Goal: Contribute content: Contribute content

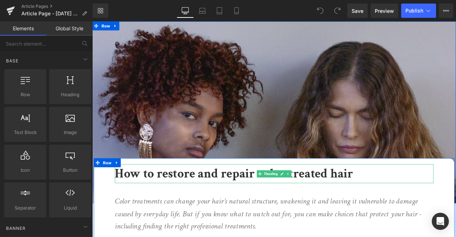
click at [177, 199] on b "How to restore and repair color treated hair" at bounding box center [260, 202] width 282 height 20
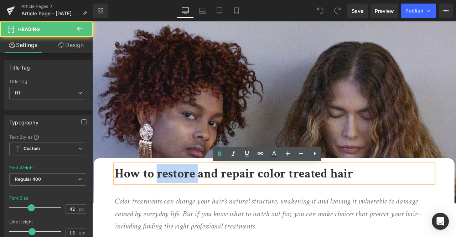
click at [177, 199] on b "How to restore and repair color treated hair" at bounding box center [260, 202] width 282 height 20
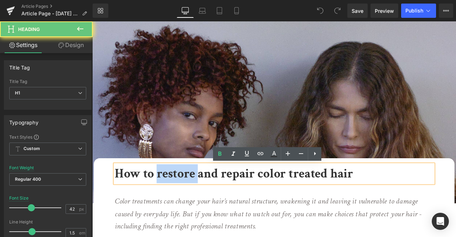
click at [177, 199] on b "How to restore and repair color treated hair" at bounding box center [260, 202] width 282 height 20
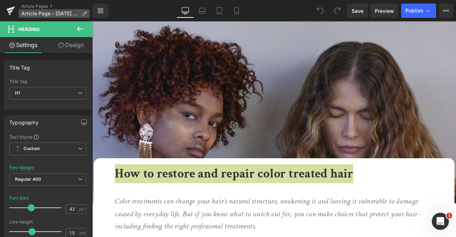
click at [87, 13] on p "Article Page - [DATE] 10:02:10" at bounding box center [54, 13] width 71 height 9
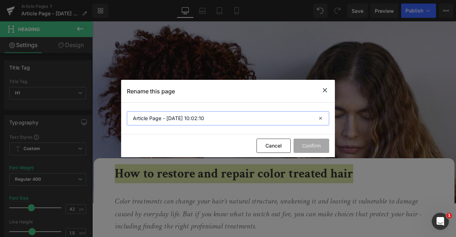
click at [168, 123] on input "Article Page - [DATE] 10:02:10" at bounding box center [228, 118] width 202 height 14
paste input "How to restore and repair color treated hair"
type input "How to restore and repair color treated hair"
click at [307, 143] on button "Confirm" at bounding box center [311, 145] width 36 height 14
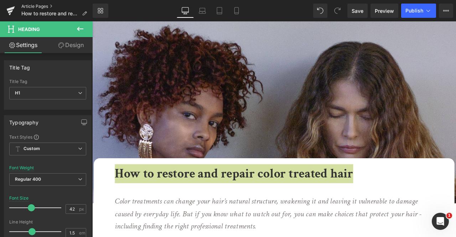
click at [36, 3] on div "Article Pages How to restore and repair color treated hair" at bounding box center [46, 10] width 93 height 21
click at [42, 6] on link "Article Pages" at bounding box center [56, 7] width 71 height 6
click at [358, 11] on span "Save" at bounding box center [357, 10] width 12 height 7
click at [104, 9] on link "Library" at bounding box center [101, 11] width 16 height 14
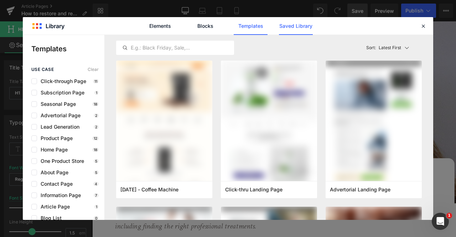
click at [293, 19] on link "Saved Library" at bounding box center [296, 26] width 34 height 18
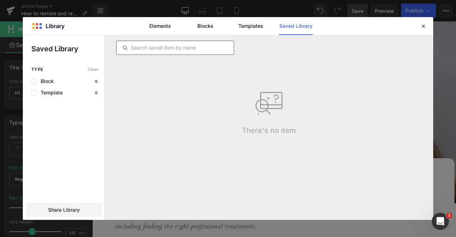
click at [185, 47] on input "text" at bounding box center [174, 47] width 117 height 9
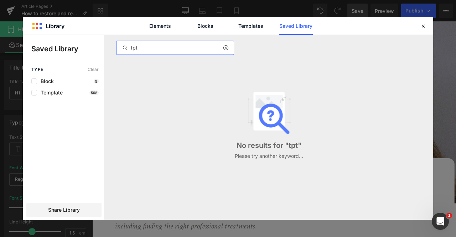
click at [185, 47] on input "tpt" at bounding box center [174, 47] width 117 height 9
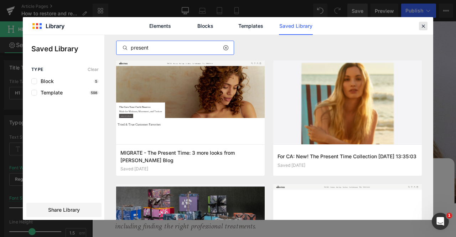
type input "present"
click at [424, 27] on icon at bounding box center [423, 26] width 6 height 6
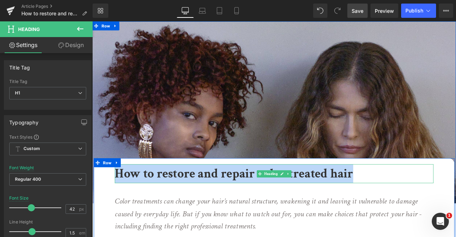
click at [303, 210] on b "How to restore and repair color treated hair" at bounding box center [260, 202] width 282 height 20
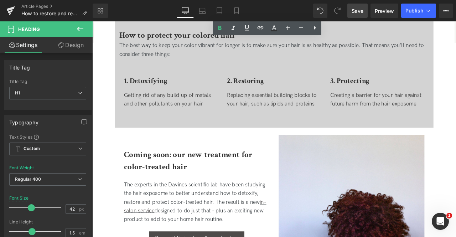
scroll to position [1034, 0]
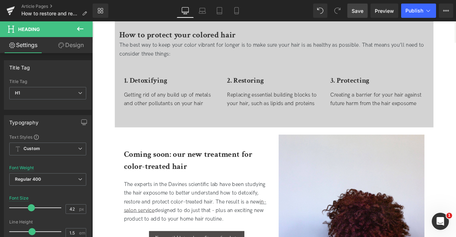
click at [79, 27] on icon at bounding box center [80, 29] width 9 height 9
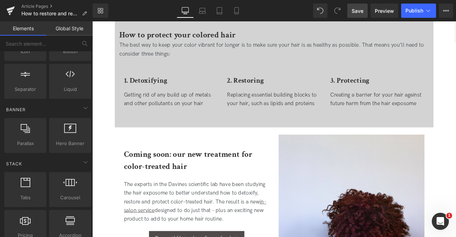
scroll to position [122, 0]
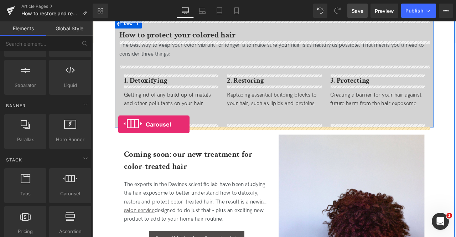
drag, startPoint x: 150, startPoint y: 200, endPoint x: 123, endPoint y: 143, distance: 63.1
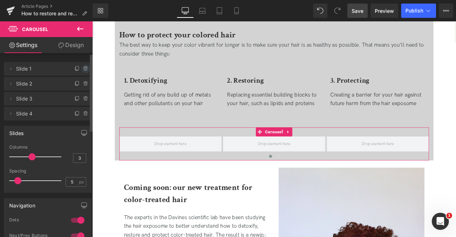
click at [83, 66] on icon at bounding box center [86, 69] width 6 height 6
click at [83, 66] on button "Delete" at bounding box center [80, 68] width 22 height 9
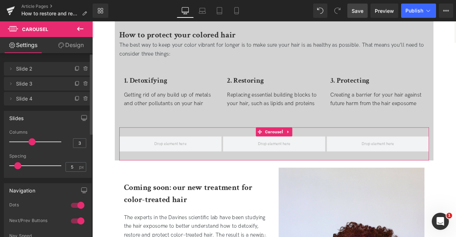
click at [83, 66] on icon at bounding box center [86, 69] width 6 height 6
click at [83, 66] on button "Delete" at bounding box center [78, 68] width 22 height 9
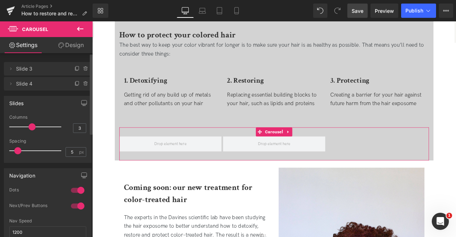
click at [83, 66] on icon at bounding box center [86, 69] width 6 height 6
click at [83, 66] on button "Delete" at bounding box center [78, 68] width 22 height 9
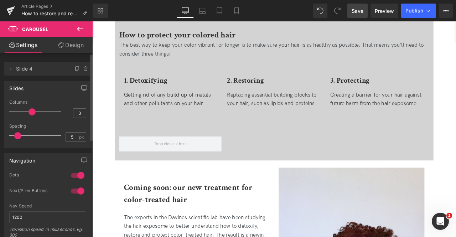
click at [82, 29] on icon at bounding box center [80, 29] width 6 height 4
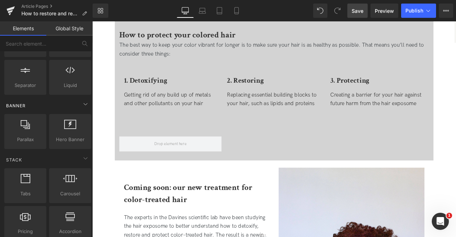
scroll to position [0, 0]
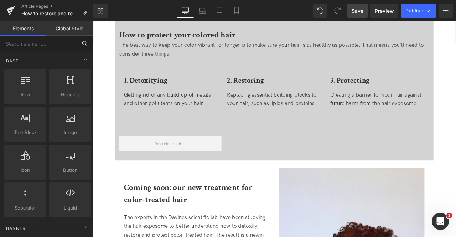
click at [70, 44] on input "text" at bounding box center [38, 44] width 77 height 16
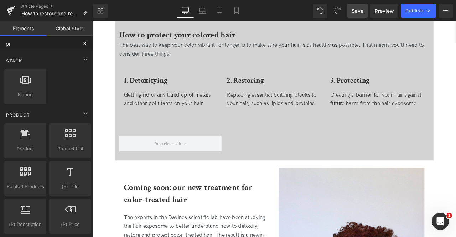
type input "pro"
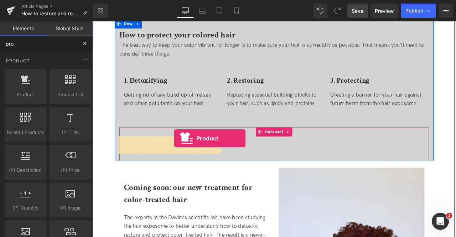
drag, startPoint x: 113, startPoint y: 97, endPoint x: 189, endPoint y: 161, distance: 99.1
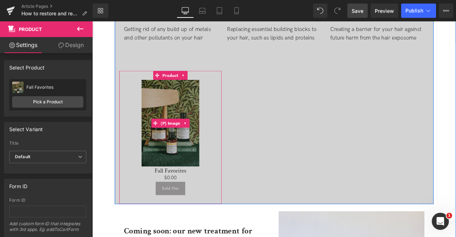
scroll to position [1088, 0]
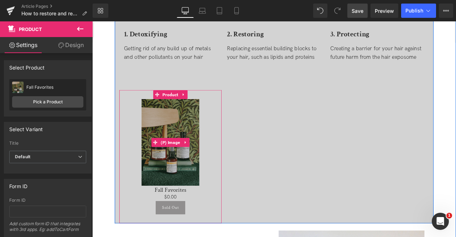
click at [188, 127] on img at bounding box center [185, 165] width 68 height 103
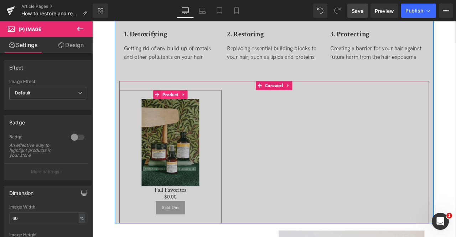
click at [187, 106] on span "Product" at bounding box center [185, 108] width 22 height 11
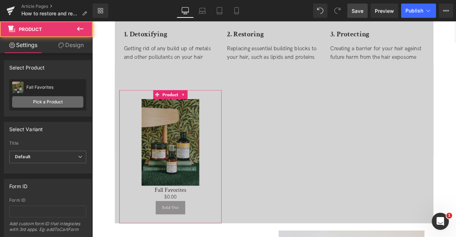
click at [41, 98] on link "Pick a Product" at bounding box center [47, 101] width 71 height 11
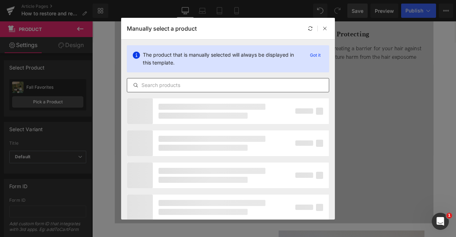
click at [171, 81] on input "text" at bounding box center [228, 85] width 202 height 9
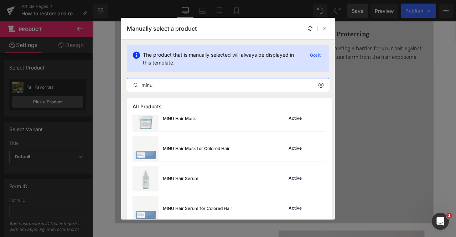
scroll to position [231, 0]
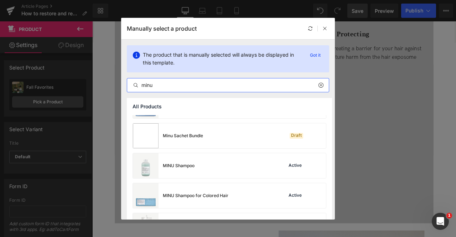
type input "minu"
click at [190, 167] on div "MINU Shampoo" at bounding box center [179, 165] width 32 height 6
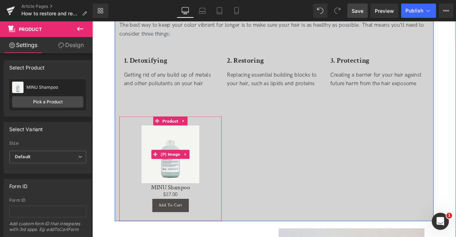
scroll to position [1057, 0]
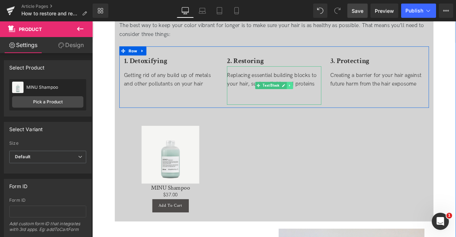
click at [327, 95] on link at bounding box center [326, 97] width 7 height 9
click at [320, 95] on icon at bounding box center [322, 97] width 4 height 4
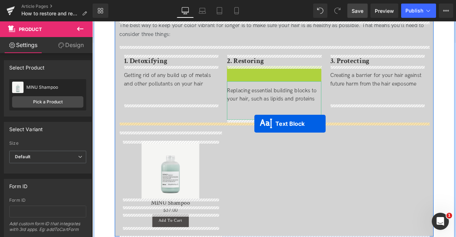
drag, startPoint x: 278, startPoint y: 98, endPoint x: 284, endPoint y: 142, distance: 44.6
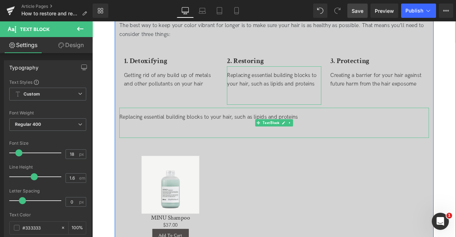
click at [260, 141] on div at bounding box center [307, 145] width 367 height 10
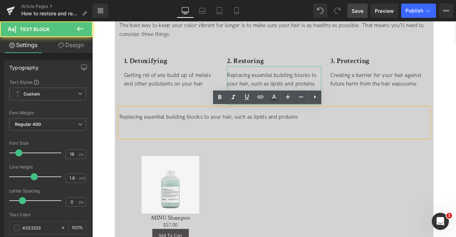
click at [253, 146] on div at bounding box center [307, 145] width 367 height 10
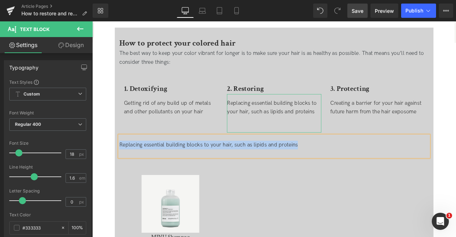
scroll to position [1024, 0]
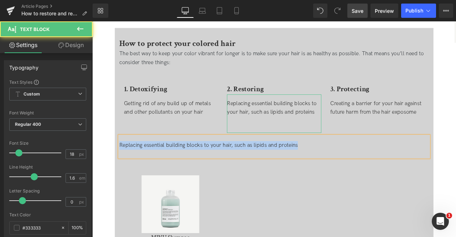
click at [204, 168] on div "Replacing essential building blocks to your hair, such as lipids and proteins" at bounding box center [307, 168] width 367 height 10
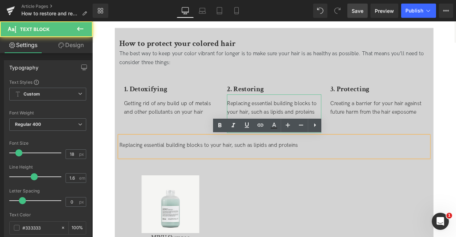
click at [206, 146] on div "Getting rid of any build up of metals and other pollutants on your hair" at bounding box center [185, 131] width 111 height 46
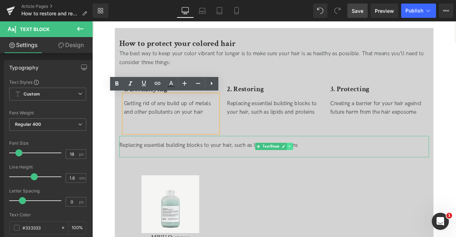
click at [325, 168] on icon at bounding box center [326, 169] width 4 height 4
click at [326, 168] on link at bounding box center [329, 169] width 7 height 9
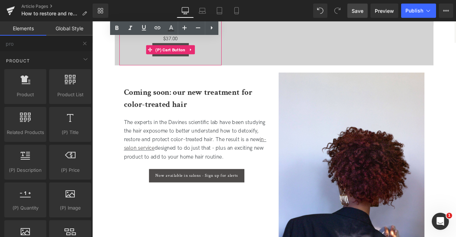
scroll to position [1243, 0]
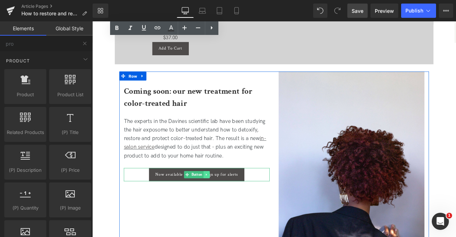
click at [226, 203] on icon at bounding box center [226, 203] width 1 height 2
click at [223, 202] on icon at bounding box center [224, 203] width 4 height 4
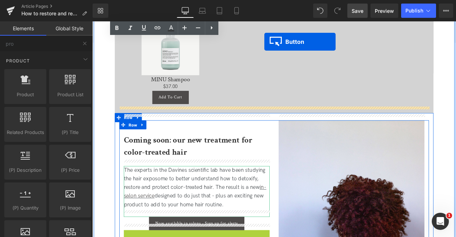
scroll to position [1150, 0]
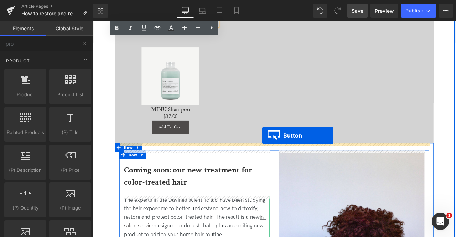
drag, startPoint x: 206, startPoint y: 183, endPoint x: 293, endPoint y: 156, distance: 91.2
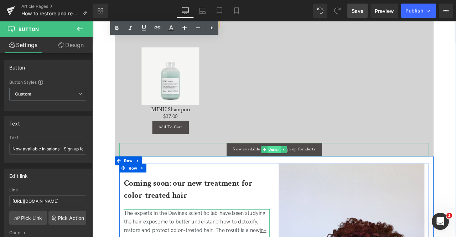
click at [302, 174] on span "Button" at bounding box center [308, 173] width 16 height 9
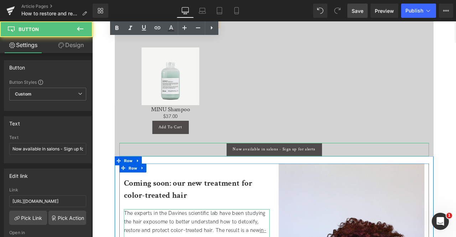
click at [68, 44] on link "Design" at bounding box center [71, 45] width 46 height 16
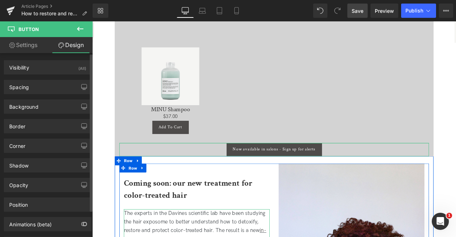
click at [46, 77] on div "Spacing [GEOGRAPHIC_DATA] [GEOGRAPHIC_DATA] Setup Global Style" at bounding box center [48, 84] width 96 height 20
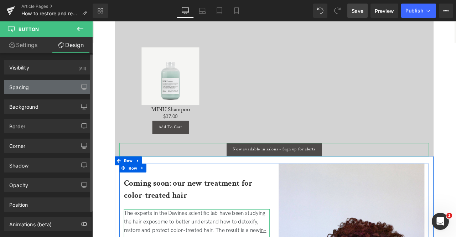
click at [53, 89] on div "Spacing" at bounding box center [47, 87] width 87 height 14
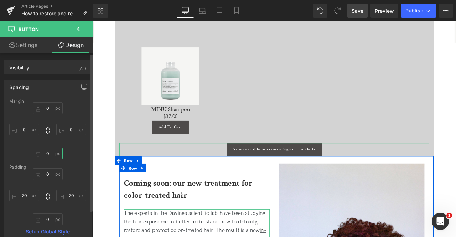
click at [44, 152] on input "text" at bounding box center [48, 153] width 30 height 12
type input "20"
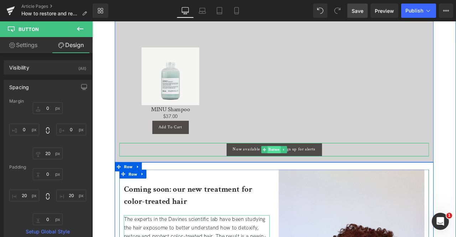
click at [300, 174] on span "Button" at bounding box center [308, 173] width 16 height 9
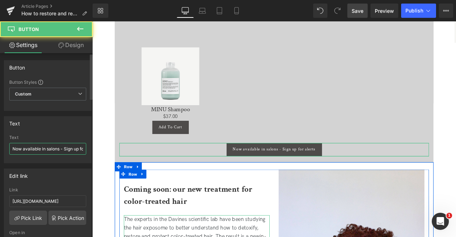
click at [63, 146] on input "Now available in salons - Sign up for alerts" at bounding box center [47, 149] width 77 height 12
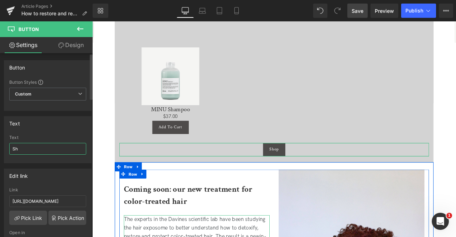
type input "S"
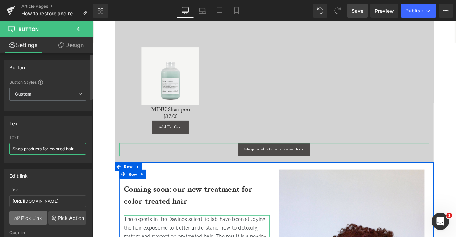
type input "Shop products for colored hair"
click at [29, 218] on link "Pick Link" at bounding box center [28, 217] width 38 height 14
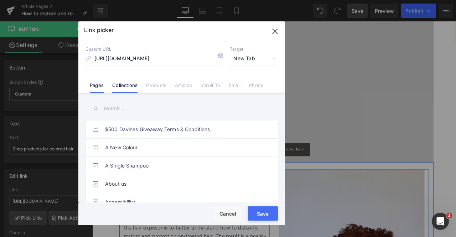
click at [126, 88] on link "Collections" at bounding box center [124, 87] width 25 height 11
click at [112, 109] on input "text" at bounding box center [181, 108] width 192 height 16
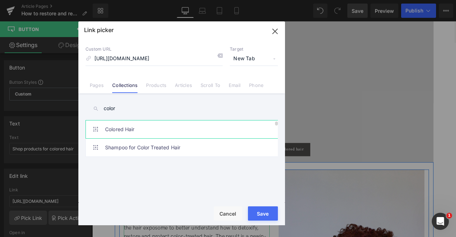
type input "color"
click at [152, 131] on link "Colored Hair" at bounding box center [183, 129] width 157 height 18
click at [258, 214] on button "Save" at bounding box center [263, 213] width 30 height 14
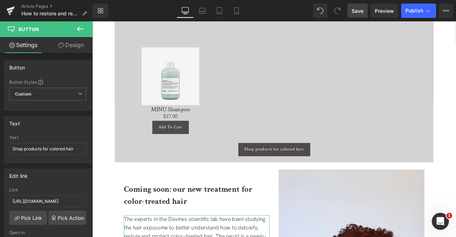
click at [360, 8] on span "Save" at bounding box center [357, 10] width 12 height 7
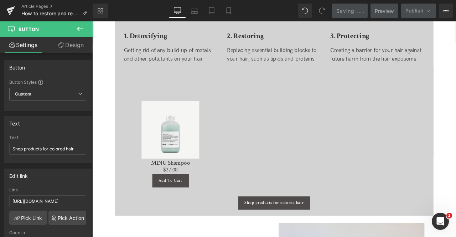
scroll to position [1085, 0]
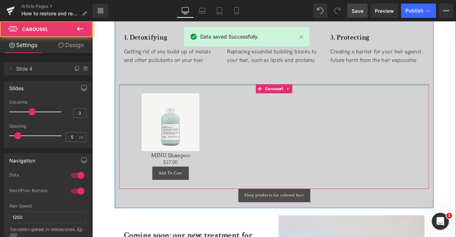
drag, startPoint x: 280, startPoint y: 105, endPoint x: 279, endPoint y: 94, distance: 10.7
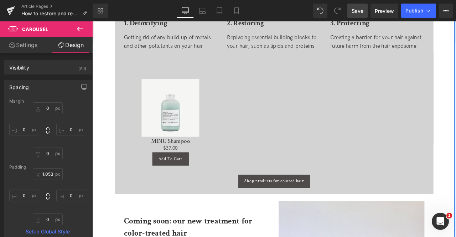
scroll to position [1102, 0]
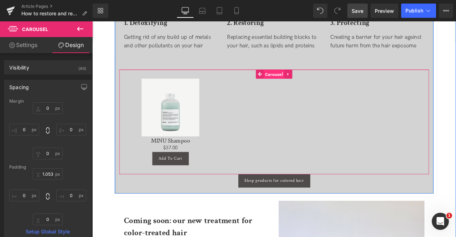
click at [304, 86] on span "Carousel" at bounding box center [307, 84] width 25 height 11
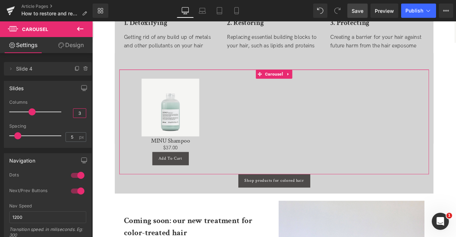
click at [79, 114] on input "3" at bounding box center [79, 113] width 12 height 9
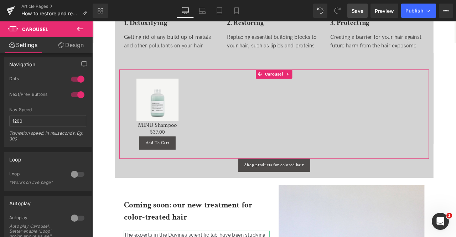
scroll to position [118, 0]
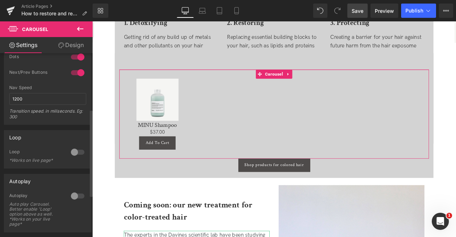
type input "4"
click at [73, 150] on div at bounding box center [77, 151] width 17 height 11
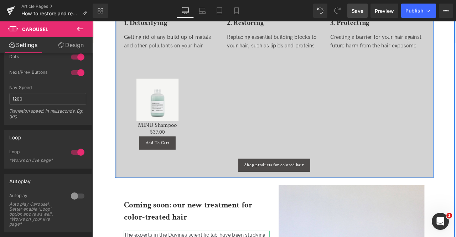
click at [119, 156] on div at bounding box center [120, 79] width 2 height 256
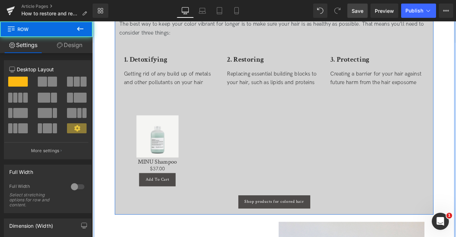
scroll to position [1056, 0]
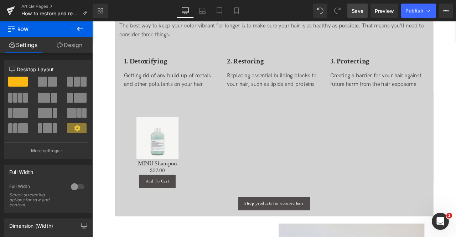
click at [357, 12] on span "Save" at bounding box center [357, 10] width 12 height 7
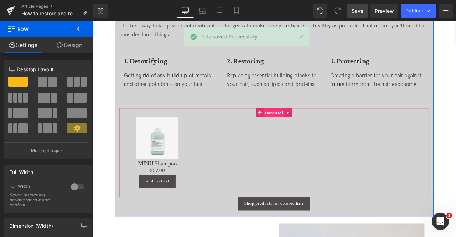
click at [302, 129] on span "Carousel" at bounding box center [307, 130] width 25 height 11
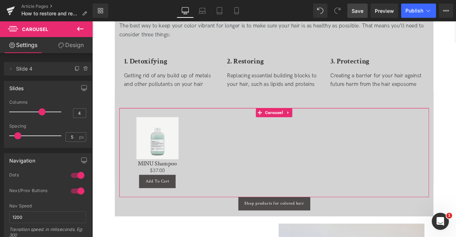
click at [67, 47] on link "Design" at bounding box center [71, 45] width 46 height 16
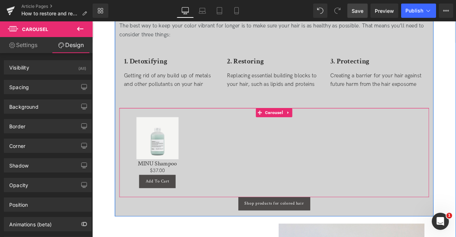
click at [295, 141] on div "Sale Off (P) Image MINU Shampoo (P) Title $0 $37.00 (P) Price Add To Cart (P) C…" at bounding box center [307, 176] width 367 height 105
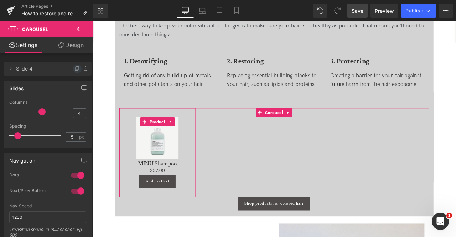
click at [74, 68] on icon at bounding box center [77, 69] width 6 height 6
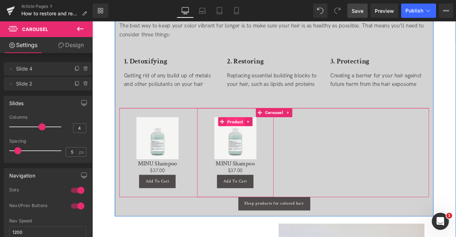
click at [259, 137] on span "Product" at bounding box center [262, 140] width 22 height 11
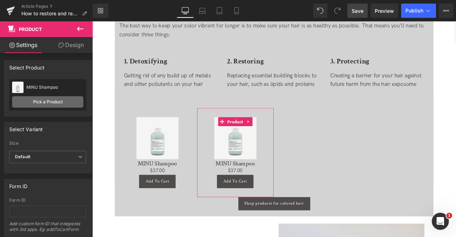
click at [60, 104] on link "Pick a Product" at bounding box center [47, 101] width 71 height 11
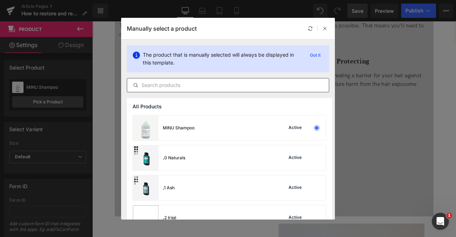
click at [247, 80] on div at bounding box center [228, 85] width 202 height 14
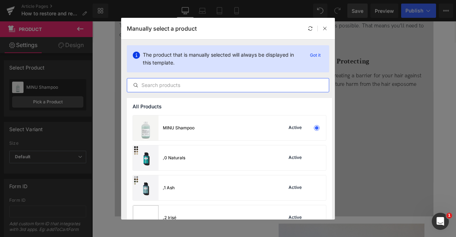
click at [256, 83] on input "text" at bounding box center [228, 85] width 202 height 9
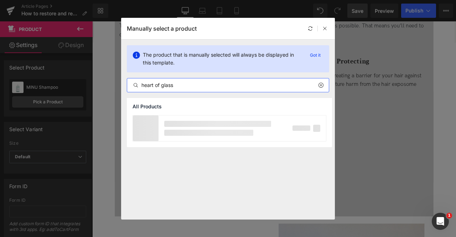
type input "heart of glass"
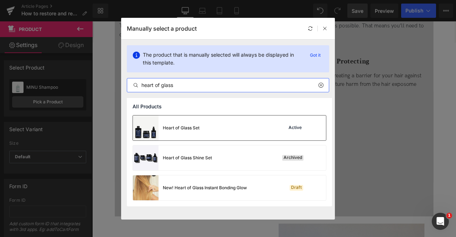
click at [187, 131] on div "Heart of Glass Set" at bounding box center [166, 127] width 67 height 25
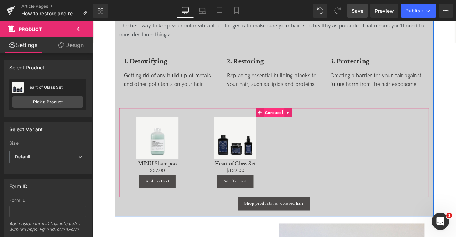
click at [310, 131] on span "Carousel" at bounding box center [307, 129] width 25 height 11
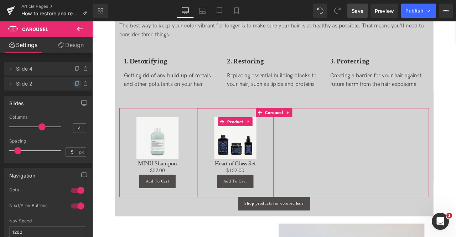
click at [75, 82] on icon at bounding box center [76, 83] width 3 height 3
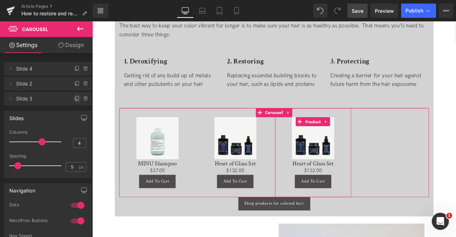
click at [74, 97] on icon at bounding box center [77, 99] width 6 height 6
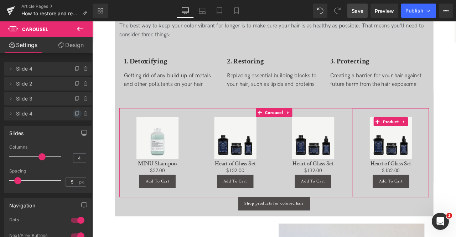
click at [74, 112] on icon at bounding box center [77, 114] width 6 height 6
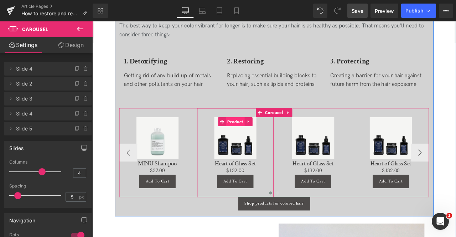
click at [265, 137] on span "Product" at bounding box center [262, 140] width 22 height 11
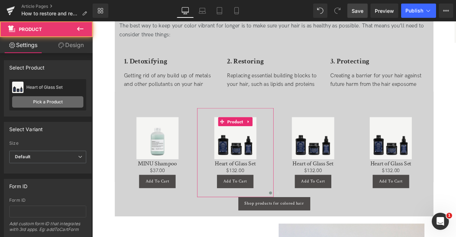
click at [56, 99] on link "Pick a Product" at bounding box center [47, 101] width 71 height 11
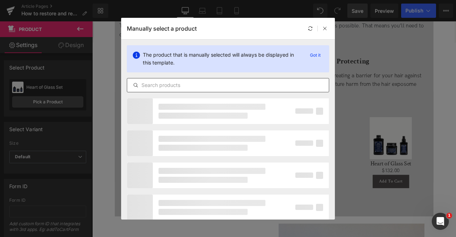
click at [206, 84] on input "text" at bounding box center [228, 85] width 202 height 9
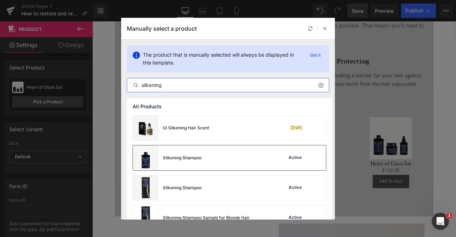
type input "silkening"
click at [202, 155] on div "Silkening Shampoo Active" at bounding box center [229, 157] width 193 height 25
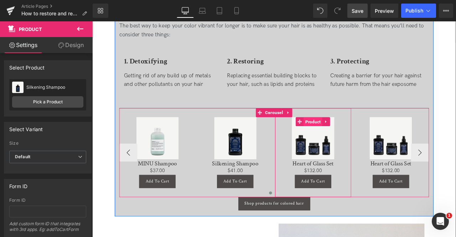
click at [350, 138] on span "Product" at bounding box center [353, 140] width 22 height 11
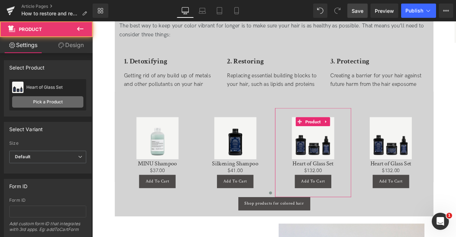
click at [29, 98] on link "Pick a Product" at bounding box center [47, 101] width 71 height 11
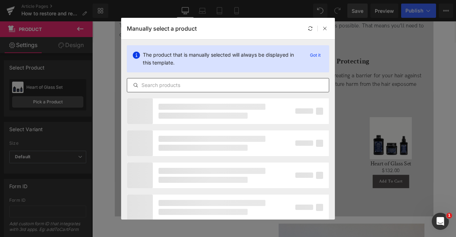
click at [216, 80] on div at bounding box center [228, 85] width 202 height 14
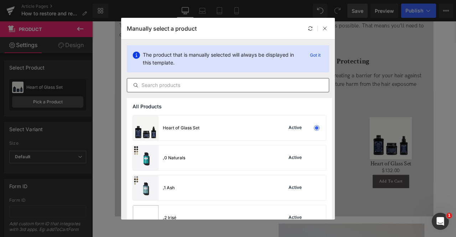
click at [221, 82] on input "text" at bounding box center [228, 85] width 202 height 9
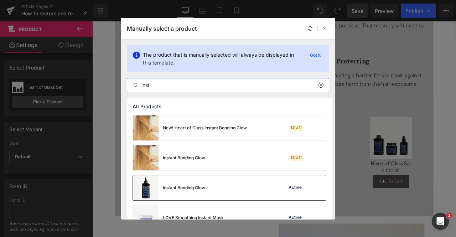
type input "inst"
click at [208, 188] on div "Instant Bonding Glow Active" at bounding box center [229, 187] width 193 height 25
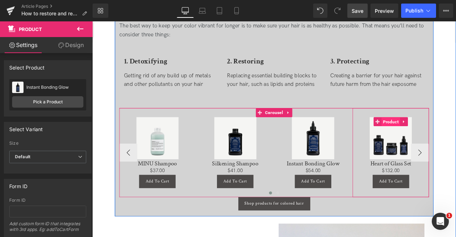
click at [446, 138] on span "Product" at bounding box center [446, 140] width 22 height 11
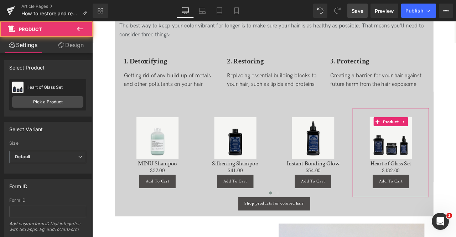
click at [36, 94] on div "Heart of Glass Set Heart of Glass Set Pick a Product" at bounding box center [47, 94] width 77 height 31
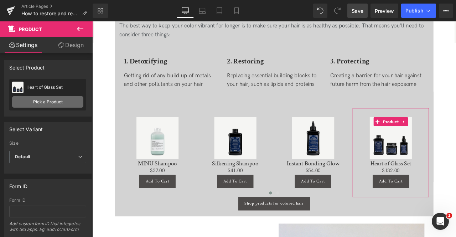
click at [44, 98] on link "Pick a Product" at bounding box center [47, 101] width 71 height 11
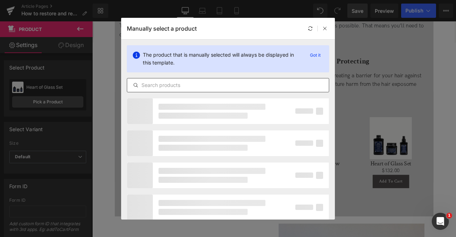
click at [218, 83] on input "text" at bounding box center [228, 85] width 202 height 9
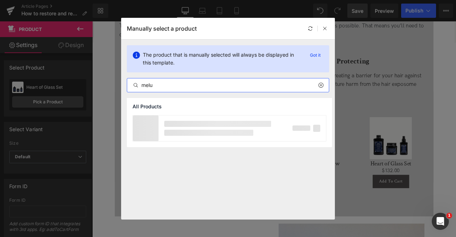
type input "melu"
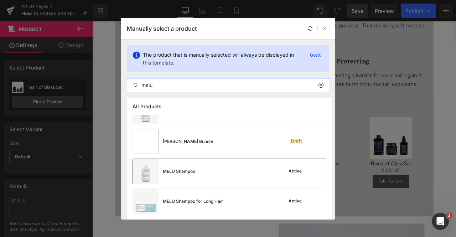
scroll to position [48, 0]
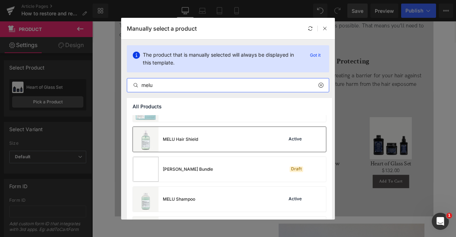
click at [192, 147] on div "MELU Hair Shield" at bounding box center [165, 139] width 65 height 25
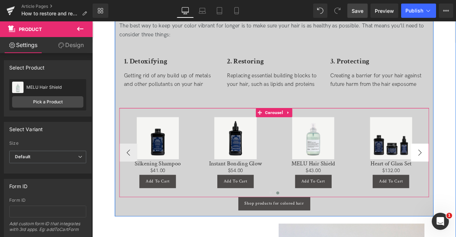
click at [455, 171] on img at bounding box center [446, 160] width 50 height 50
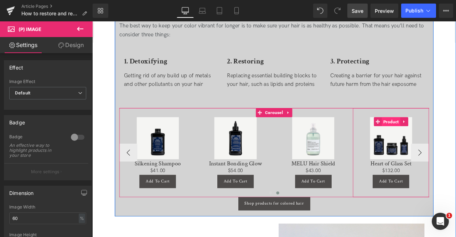
click at [446, 141] on span "Product" at bounding box center [446, 140] width 22 height 11
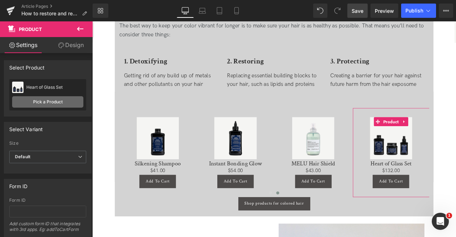
click at [58, 101] on link "Pick a Product" at bounding box center [47, 101] width 71 height 11
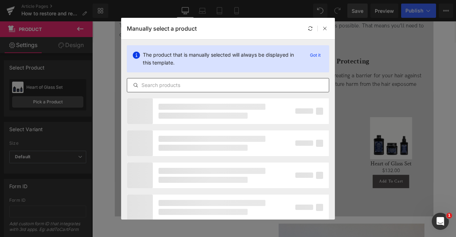
click at [188, 83] on input "text" at bounding box center [228, 85] width 202 height 9
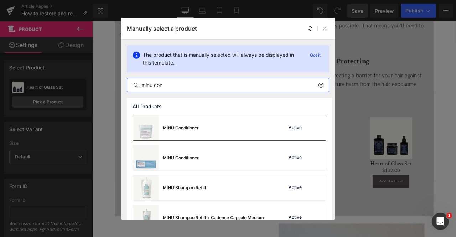
type input "minu con"
click at [195, 130] on div "MINU Conditioner" at bounding box center [181, 128] width 36 height 6
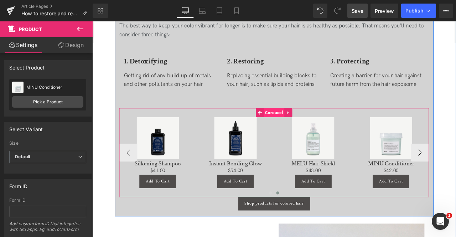
click at [300, 129] on span "Carousel" at bounding box center [307, 129] width 25 height 11
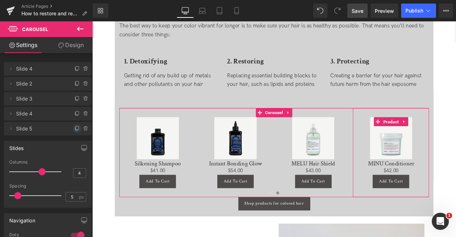
click at [74, 127] on icon at bounding box center [77, 129] width 6 height 6
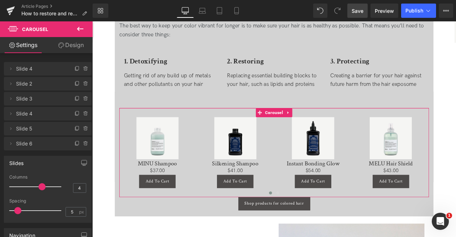
click at [38, 144] on span "Slide 6" at bounding box center [40, 144] width 49 height 14
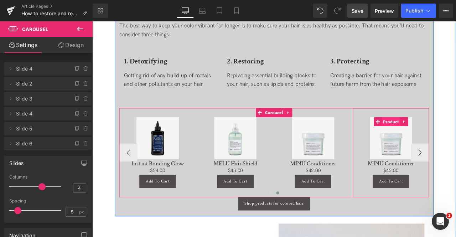
click at [443, 138] on span "Product" at bounding box center [446, 140] width 22 height 11
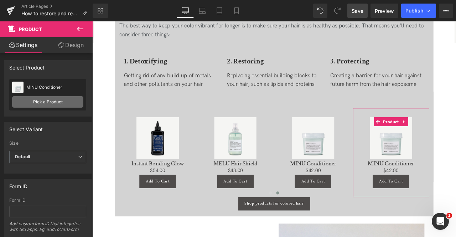
click at [44, 98] on link "Pick a Product" at bounding box center [47, 101] width 71 height 11
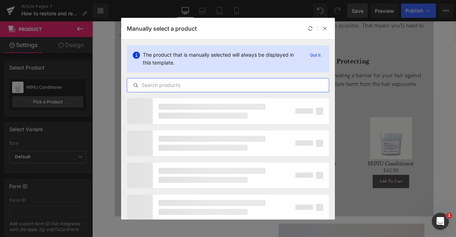
click at [195, 85] on input "text" at bounding box center [228, 85] width 202 height 9
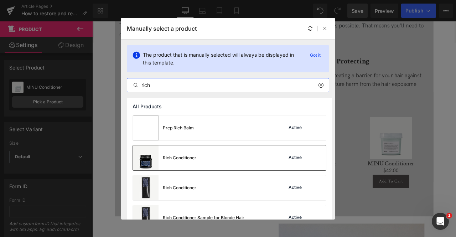
type input "rich"
click at [202, 155] on div "Rich Conditioner Active" at bounding box center [229, 157] width 193 height 25
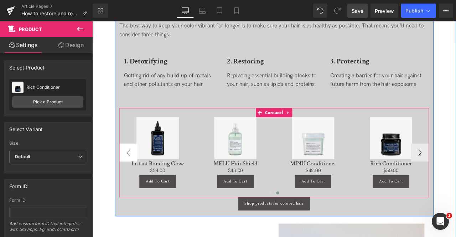
click at [127, 177] on button "‹" at bounding box center [134, 176] width 21 height 21
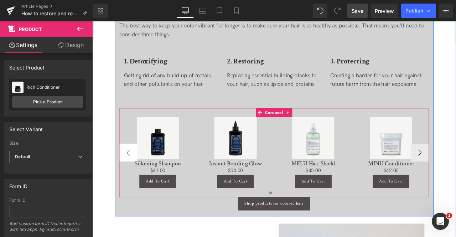
click at [131, 177] on button "‹" at bounding box center [134, 176] width 21 height 21
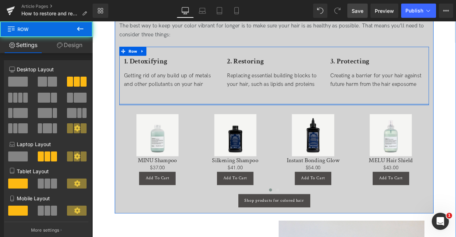
drag, startPoint x: 311, startPoint y: 122, endPoint x: 312, endPoint y: 105, distance: 17.1
click at [312, 105] on div "1. Detoxifying Heading Getting rid of any build up of metals and other pollutan…" at bounding box center [307, 86] width 367 height 69
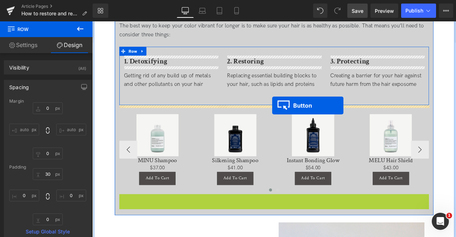
drag, startPoint x: 303, startPoint y: 230, endPoint x: 305, endPoint y: 121, distance: 108.6
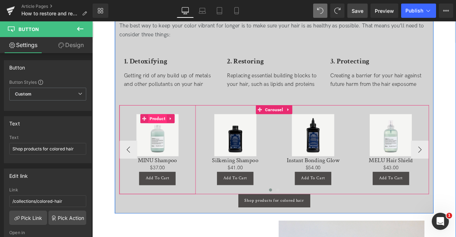
click at [168, 136] on span "Product" at bounding box center [169, 136] width 22 height 11
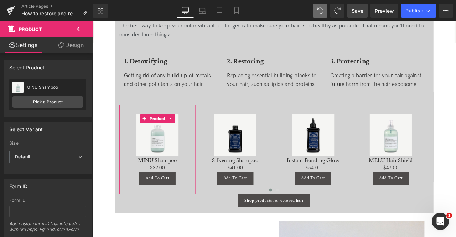
click at [66, 45] on link "Design" at bounding box center [71, 45] width 46 height 16
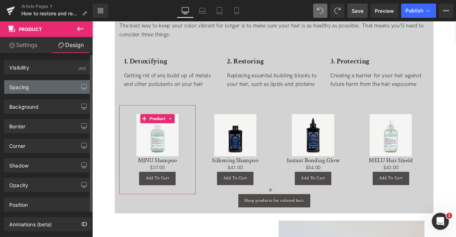
click at [56, 89] on div "Spacing" at bounding box center [47, 87] width 87 height 14
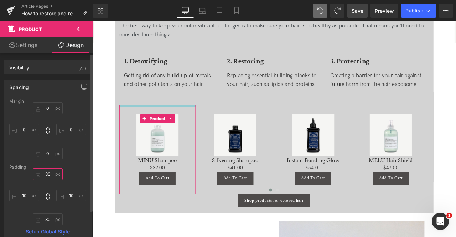
click at [48, 173] on input "30" at bounding box center [48, 174] width 30 height 12
type input "0"
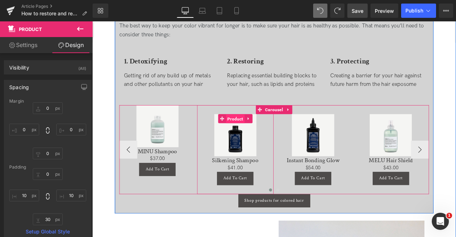
click at [253, 137] on span "Product" at bounding box center [262, 137] width 22 height 11
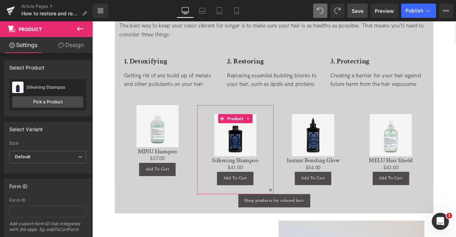
click at [67, 43] on link "Design" at bounding box center [71, 45] width 46 height 16
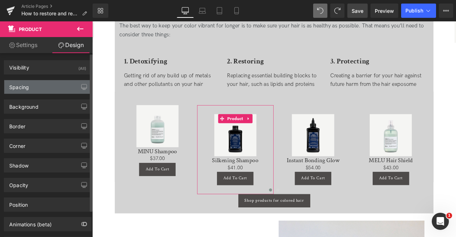
click at [66, 87] on div "Spacing" at bounding box center [47, 87] width 87 height 14
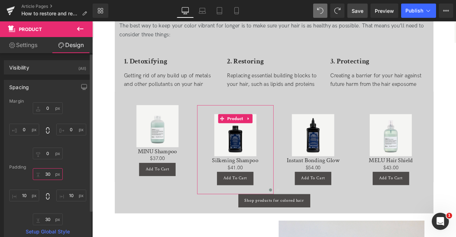
click at [48, 177] on input "30" at bounding box center [48, 174] width 30 height 12
type input "0"
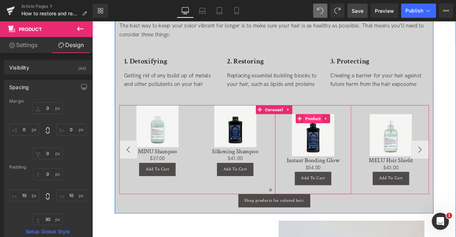
click at [352, 133] on span "Product" at bounding box center [353, 136] width 22 height 11
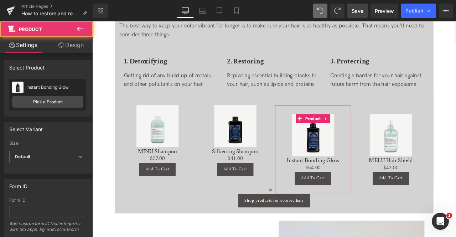
click at [70, 44] on link "Design" at bounding box center [71, 45] width 46 height 16
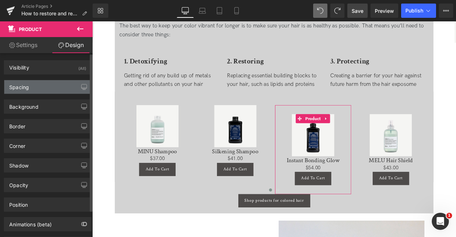
click at [41, 87] on div "Spacing" at bounding box center [47, 87] width 87 height 14
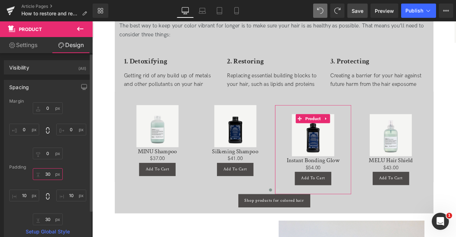
click at [49, 174] on input "text" at bounding box center [48, 174] width 30 height 12
type input "0"
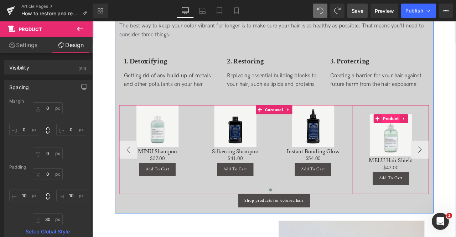
click at [448, 135] on span "Product" at bounding box center [446, 136] width 22 height 11
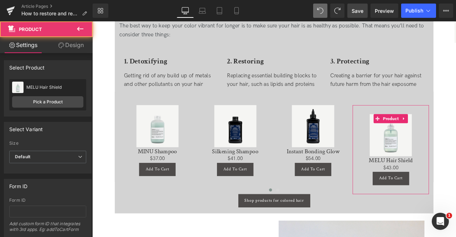
click at [59, 47] on icon at bounding box center [61, 45] width 6 height 6
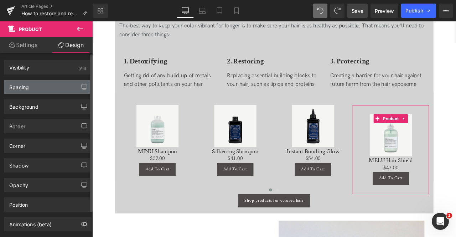
click at [35, 91] on div "Spacing" at bounding box center [47, 87] width 87 height 14
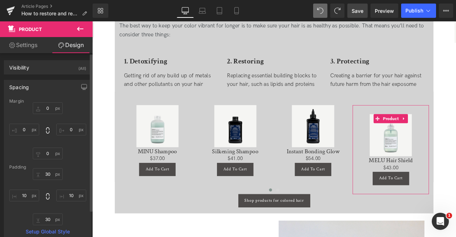
click at [48, 181] on div "30 10 30 10" at bounding box center [47, 196] width 77 height 57
click at [48, 174] on input "30" at bounding box center [48, 174] width 30 height 12
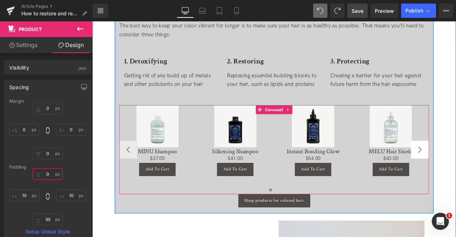
type input "0"
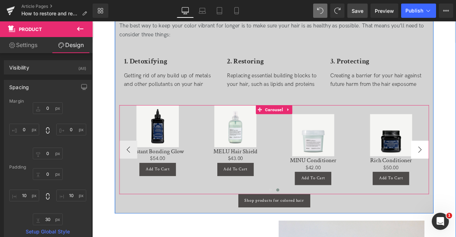
click at [455, 168] on div "Sale Off" at bounding box center [445, 156] width 83 height 50
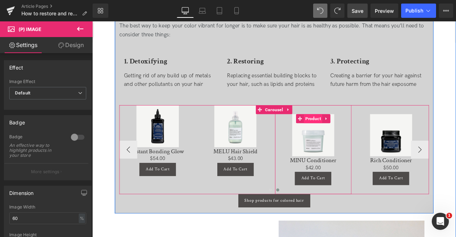
click at [354, 132] on span "Product" at bounding box center [354, 136] width 22 height 11
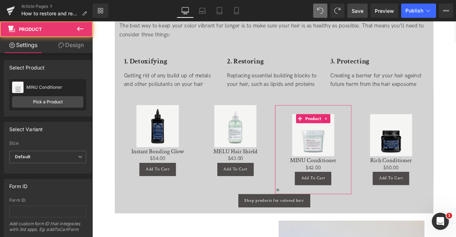
click at [71, 50] on link "Design" at bounding box center [71, 45] width 46 height 16
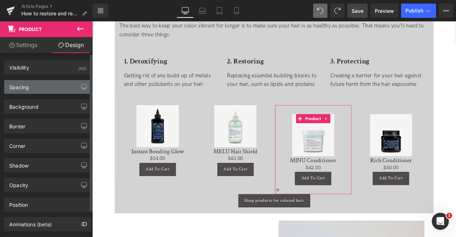
click at [29, 89] on div "Spacing" at bounding box center [47, 87] width 87 height 14
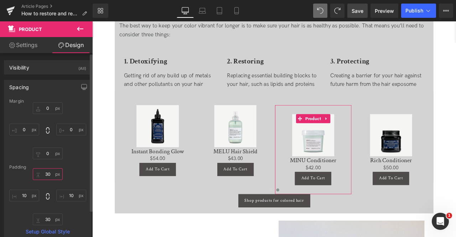
click at [49, 174] on input "30" at bounding box center [48, 174] width 30 height 12
type input "0"
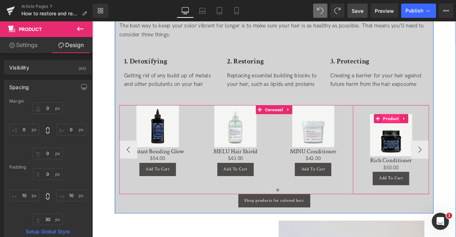
click at [450, 136] on span "Product" at bounding box center [446, 136] width 22 height 11
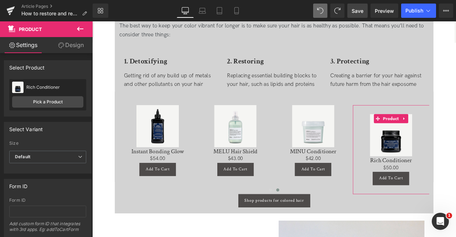
click at [67, 47] on link "Design" at bounding box center [71, 45] width 46 height 16
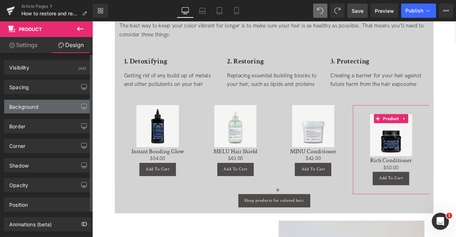
click at [35, 103] on div "Background" at bounding box center [23, 105] width 29 height 10
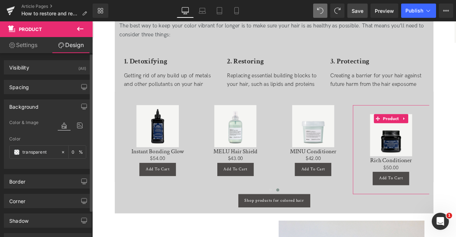
click at [35, 103] on div "Background" at bounding box center [23, 105] width 29 height 10
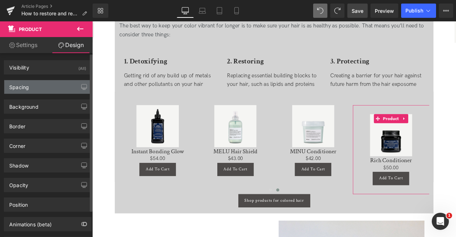
click at [21, 87] on div "Spacing" at bounding box center [19, 85] width 20 height 10
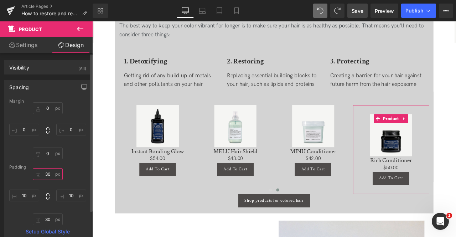
click at [48, 172] on input "30" at bounding box center [48, 174] width 30 height 12
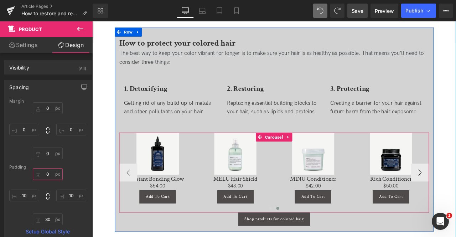
scroll to position [1006, 0]
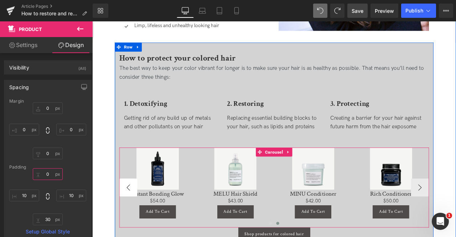
type input "0"
click at [130, 225] on button "‹" at bounding box center [134, 218] width 21 height 21
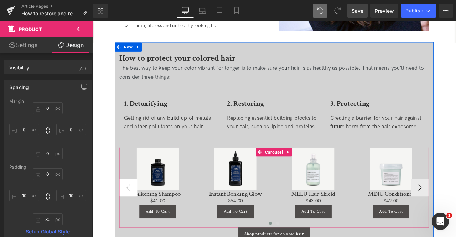
click at [130, 225] on button "‹" at bounding box center [134, 218] width 21 height 21
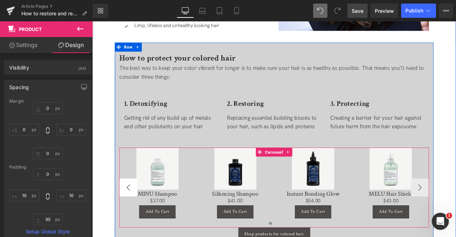
click at [130, 225] on h3 "MINU Shampoo" at bounding box center [169, 225] width 83 height 9
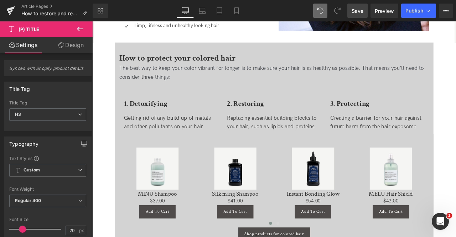
drag, startPoint x: 361, startPoint y: 10, endPoint x: 280, endPoint y: 113, distance: 131.4
click at [361, 10] on span "Save" at bounding box center [357, 10] width 12 height 7
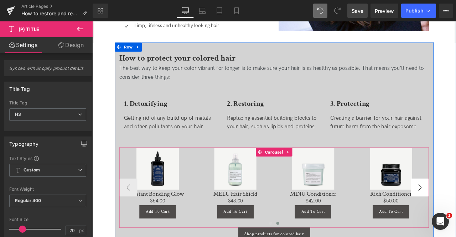
click at [455, 218] on div "Sale Off" at bounding box center [445, 196] width 83 height 50
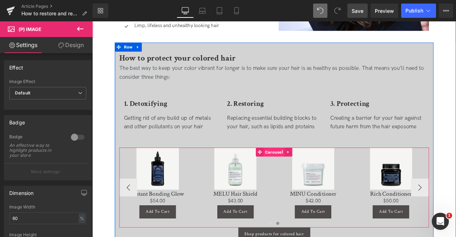
click at [304, 172] on span "Carousel" at bounding box center [307, 176] width 25 height 11
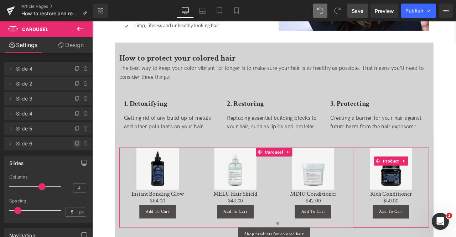
click at [74, 141] on icon at bounding box center [77, 144] width 6 height 6
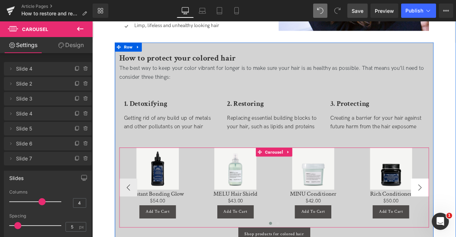
click at [455, 215] on div "Sale Off (P) Image MINU Shampoo (P) Title $0 $37.00 (P) Price Add To Cart (P) C…" at bounding box center [262, 218] width 645 height 95
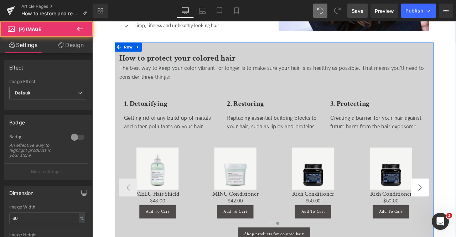
click at [455, 215] on div "Sale Off (P) Image MINU Shampoo (P) Title $0 $37.00 (P) Price Add To Cart (P) C…" at bounding box center [170, 218] width 645 height 95
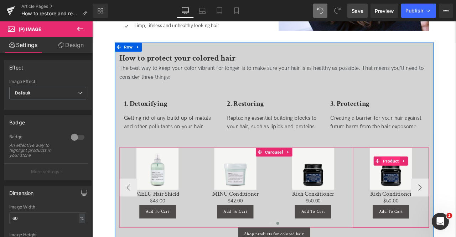
click at [447, 188] on span "Product" at bounding box center [446, 187] width 22 height 11
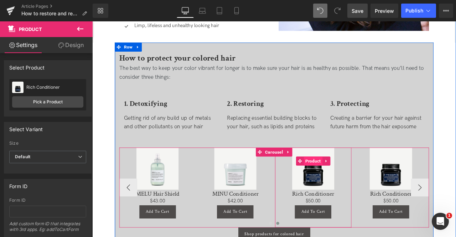
click at [352, 186] on span "Product" at bounding box center [354, 187] width 22 height 11
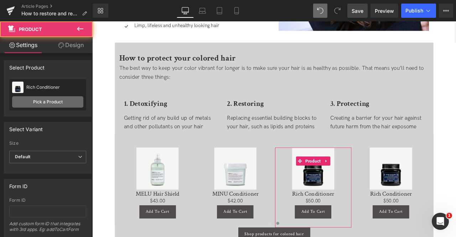
click at [25, 104] on link "Pick a Product" at bounding box center [47, 101] width 71 height 11
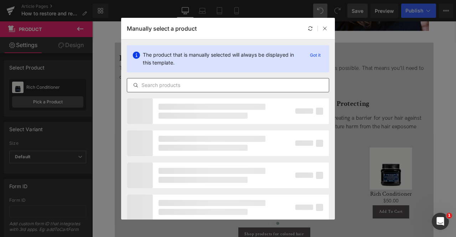
click at [161, 85] on input "text" at bounding box center [228, 85] width 202 height 9
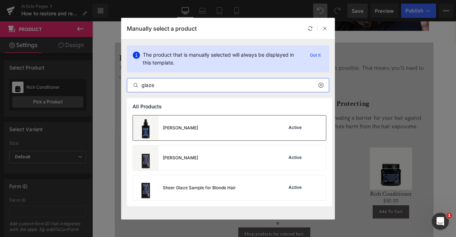
type input "glaze"
click at [193, 128] on div "Sheer Glaze Active" at bounding box center [229, 127] width 193 height 25
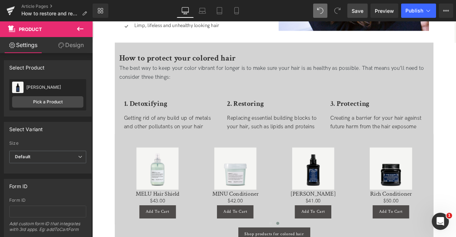
click at [358, 9] on span "Save" at bounding box center [357, 10] width 12 height 7
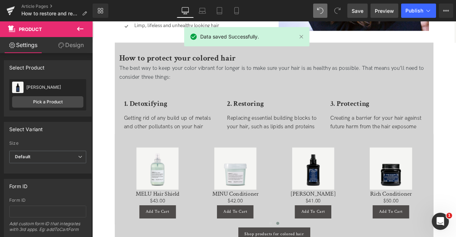
click at [382, 10] on span "Preview" at bounding box center [384, 10] width 19 height 7
